Goal: Task Accomplishment & Management: Manage account settings

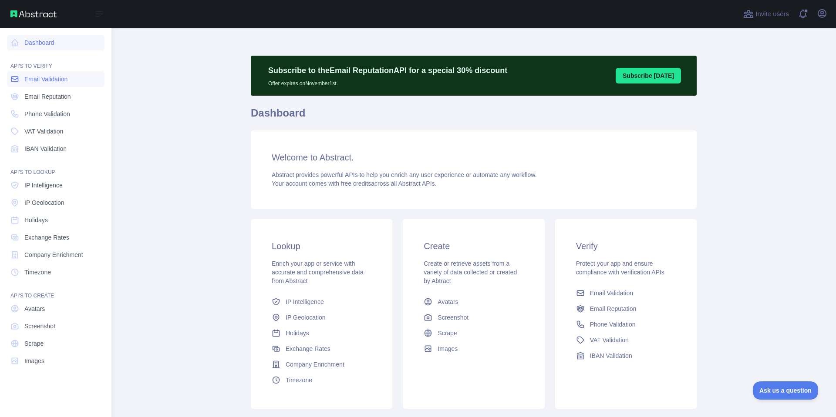
click at [42, 80] on span "Email Validation" at bounding box center [45, 79] width 43 height 9
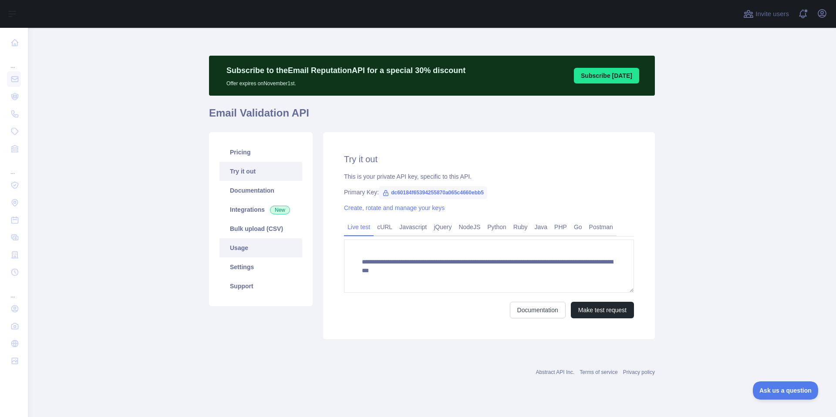
click at [244, 252] on link "Usage" at bounding box center [260, 248] width 83 height 19
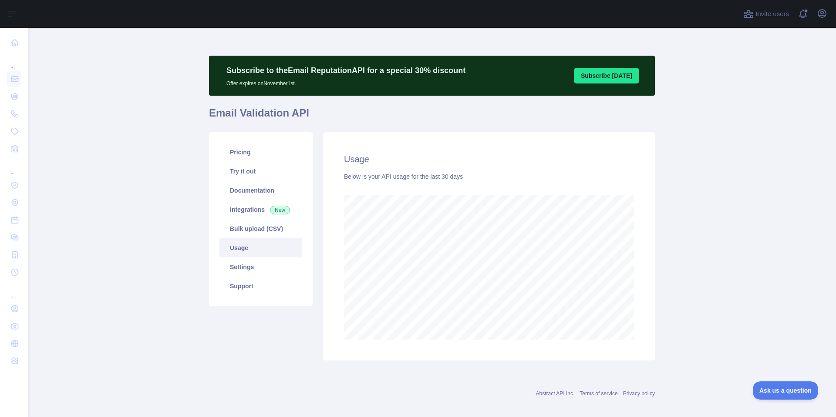
scroll to position [390, 801]
click at [823, 18] on icon "button" at bounding box center [822, 13] width 10 height 10
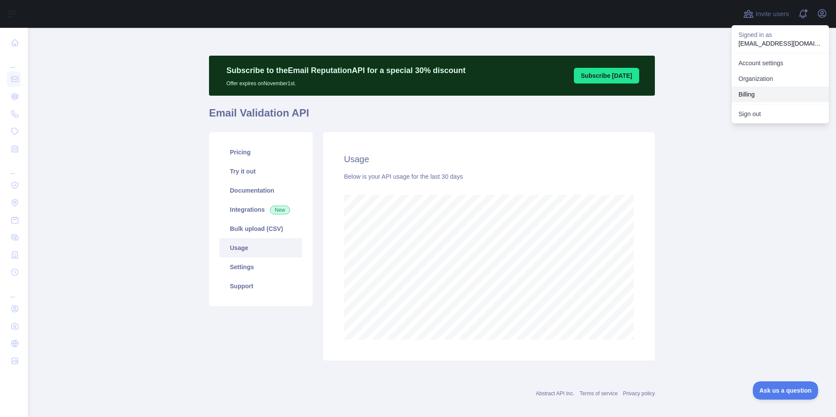
click at [741, 93] on button "Billing" at bounding box center [780, 95] width 98 height 16
